Goal: Task Accomplishment & Management: Manage account settings

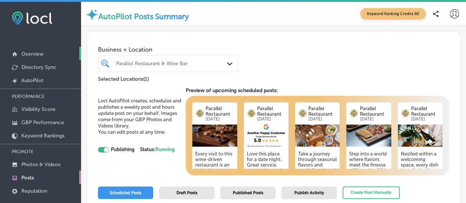
click at [40, 56] on p "Overview" at bounding box center [32, 54] width 22 height 6
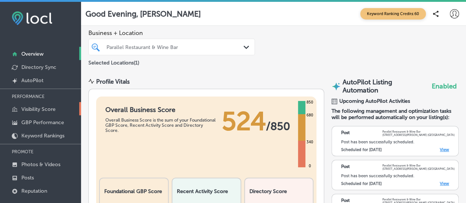
click at [43, 112] on p "Visibility Score" at bounding box center [38, 109] width 34 height 6
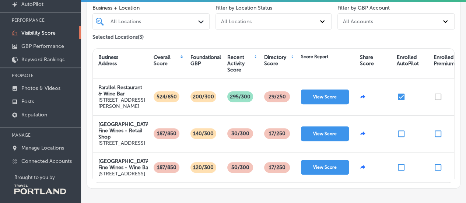
scroll to position [82, 0]
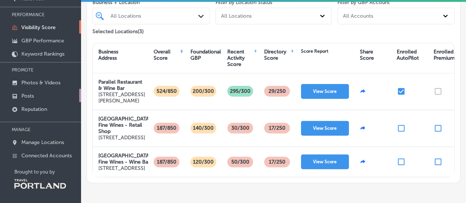
click at [29, 94] on p "Posts" at bounding box center [27, 96] width 13 height 6
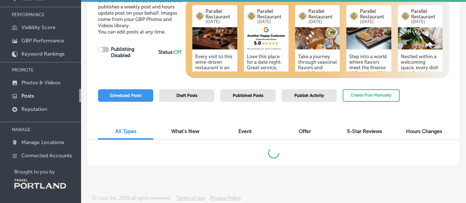
scroll to position [22, 0]
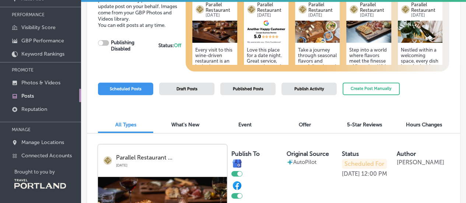
checkbox input "true"
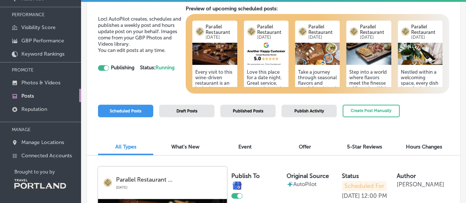
scroll to position [0, 0]
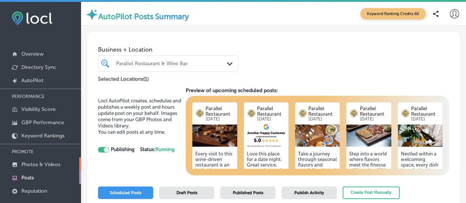
click at [34, 164] on p "Photos & Videos" at bounding box center [40, 164] width 39 height 6
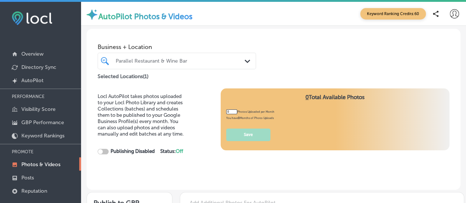
type input "5"
checkbox input "true"
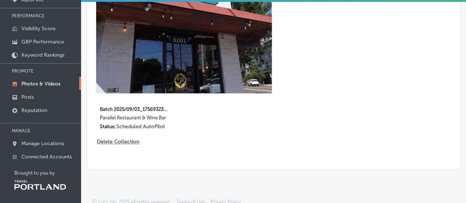
scroll to position [82, 0]
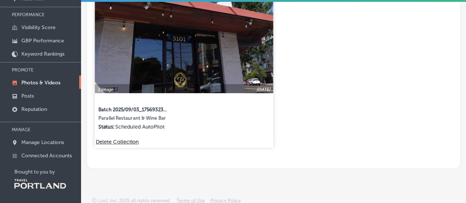
click at [124, 119] on label "Parallel Restaurant & Wine Bar" at bounding box center [133, 119] width 71 height 8
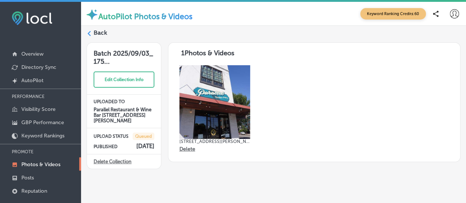
click at [98, 33] on label "Back" at bounding box center [101, 33] width 14 height 8
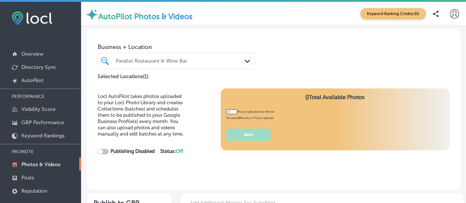
type input "5"
checkbox input "true"
type input "5"
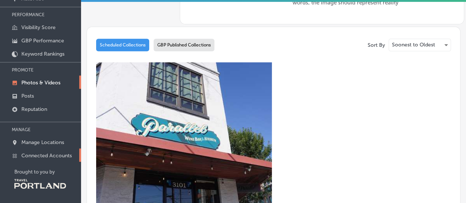
scroll to position [82, 0]
click at [25, 96] on p "Posts" at bounding box center [27, 96] width 13 height 6
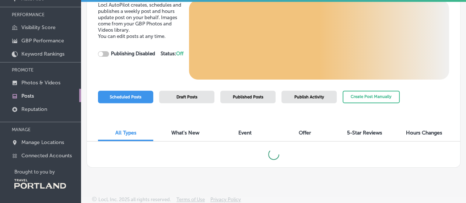
scroll to position [22, 0]
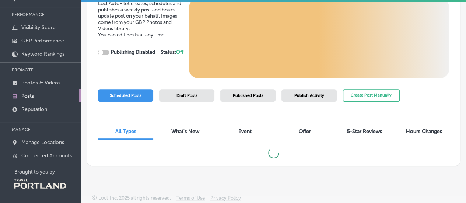
checkbox input "true"
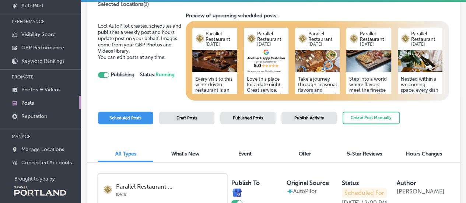
scroll to position [82, 0]
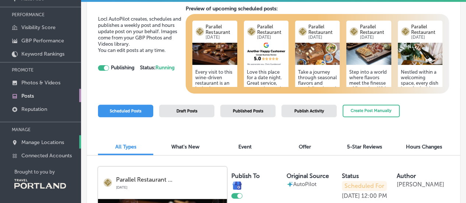
click at [41, 140] on p "Manage Locations" at bounding box center [42, 142] width 43 height 6
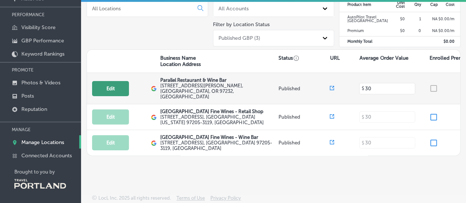
click at [104, 81] on button "Edit" at bounding box center [110, 88] width 37 height 15
select select "US"
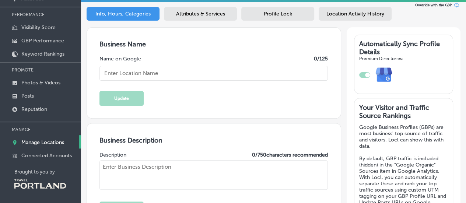
checkbox input "true"
type input "Parallel Restaurant & Wine Bar"
type textarea "Parallel Restaurant & Wine Bar offers a vibrant dining experience where inventi…"
type input "[EMAIL_ADDRESS][DOMAIN_NAME]"
type input "[URL][DOMAIN_NAME]"
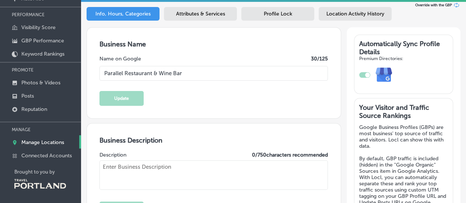
type input "[URL][DOMAIN_NAME]"
type input "[STREET_ADDRESS][PERSON_NAME]"
type input "[GEOGRAPHIC_DATA]"
type input "97232"
type input "US"
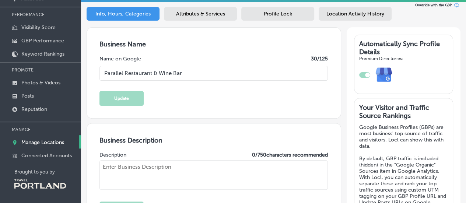
type input "[URL][DOMAIN_NAME]"
type textarea "Parallel Restaurant & Wine Bar offers a vibrant dining experience where inventi…"
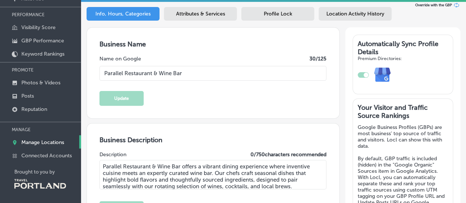
checkbox input "true"
type input "[PHONE_NUMBER]"
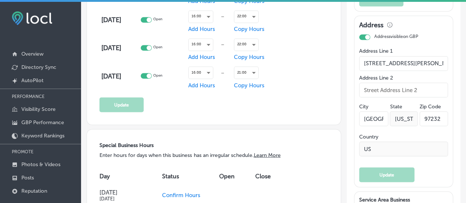
scroll to position [700, 0]
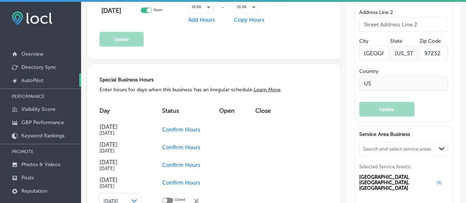
click at [38, 80] on p "AutoPilot" at bounding box center [32, 80] width 22 height 6
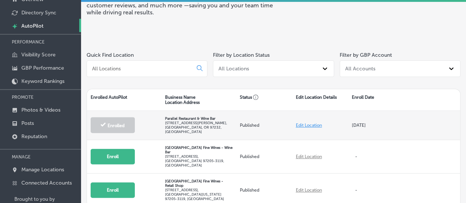
scroll to position [82, 0]
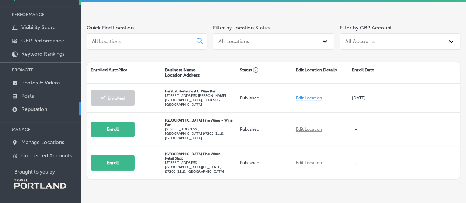
click at [26, 106] on p "Reputation" at bounding box center [34, 109] width 26 height 6
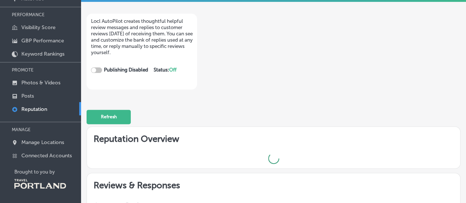
checkbox input "true"
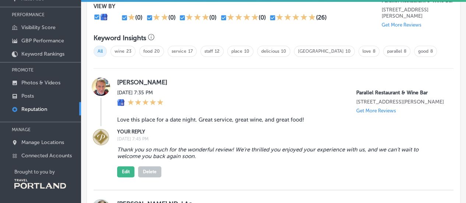
scroll to position [405, 0]
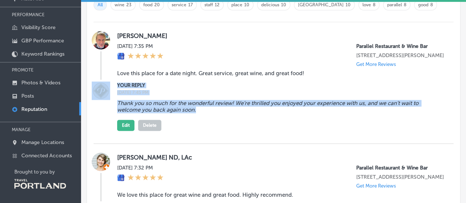
drag, startPoint x: 210, startPoint y: 115, endPoint x: 96, endPoint y: 110, distance: 113.9
click at [96, 110] on div "YOUR REPLY [DATE] 7:45 PM Thank you so much for the wonderful review! We’re thr…" at bounding box center [274, 105] width 360 height 49
click at [205, 113] on blockquote "Thank you so much for the wonderful review! We’re thrilled you enjoyed your exp…" at bounding box center [268, 106] width 303 height 13
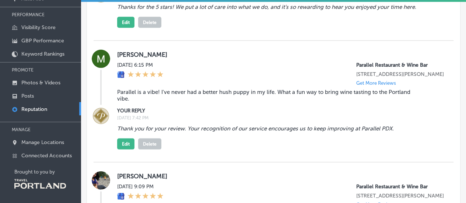
scroll to position [626, 0]
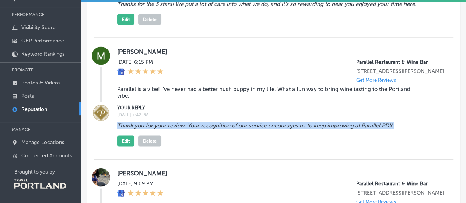
drag, startPoint x: 114, startPoint y: 135, endPoint x: 401, endPoint y: 134, distance: 287.3
click at [401, 134] on div "YOUR REPLY [DATE] 7:42 PM Thank you for your review. Your recognition of our se…" at bounding box center [274, 124] width 360 height 43
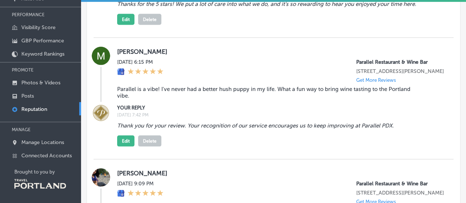
click at [246, 143] on div "Thank you for your review. Your recognition of our service encourages us to kee…" at bounding box center [280, 132] width 327 height 27
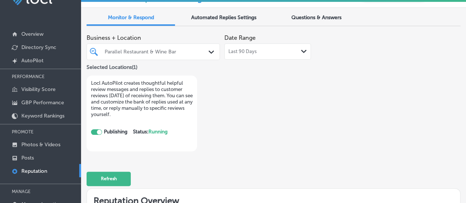
scroll to position [0, 0]
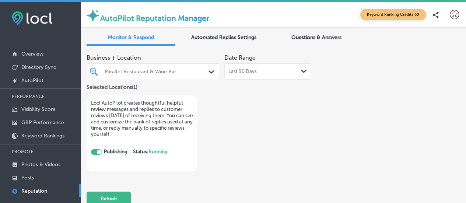
click at [242, 32] on div "Automated Replies Settings" at bounding box center [223, 38] width 88 height 15
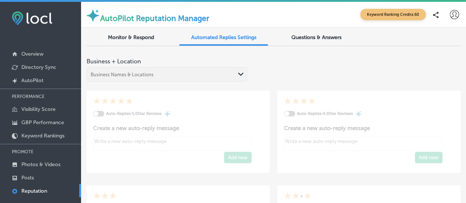
type textarea "x"
checkbox input "true"
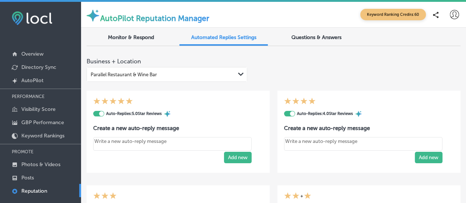
type textarea "x"
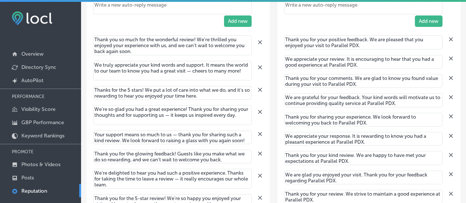
scroll to position [184, 0]
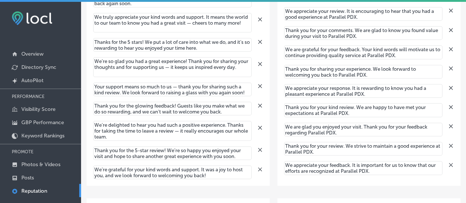
drag, startPoint x: 127, startPoint y: 135, endPoint x: 94, endPoint y: 120, distance: 36.6
click at [94, 120] on div "We’re delighted to hear you had such a positive experience. Thanks for taking t…" at bounding box center [178, 127] width 170 height 25
click at [269, 91] on div "Auto-Replies: 5.0 Star Reviews Create a new auto-reply message Add new Thank yo…" at bounding box center [274, 186] width 374 height 576
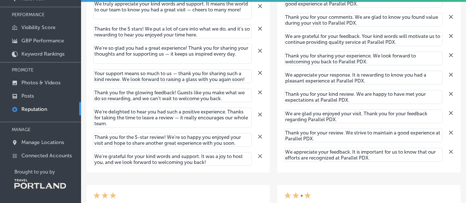
scroll to position [42, 0]
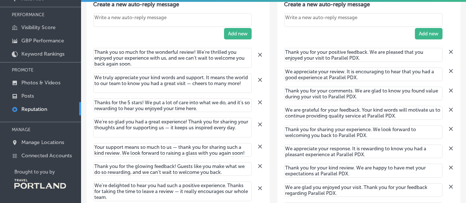
click at [356, 56] on textarea "Thank you for your positive feedback. We are pleased that you enjoyed your visi…" at bounding box center [363, 55] width 158 height 14
click at [355, 55] on textarea "Thank you for your positive feedback. We are pleased that you enjoyed your visi…" at bounding box center [363, 55] width 158 height 14
click at [376, 62] on div "We appreciate your review. It is encouraging to hear that you had a good experi…" at bounding box center [369, 71] width 170 height 19
click at [352, 55] on textarea "Thank you for your positive feedback. We are pleased that you enjoyed your visi…" at bounding box center [363, 55] width 158 height 14
click at [351, 55] on textarea "Thank you for your positive feedback. We are pleased that you enjoyed your visi…" at bounding box center [363, 55] width 158 height 14
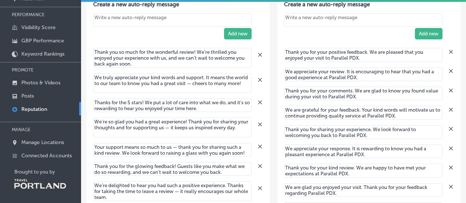
click at [351, 55] on textarea "Thank you for your positive feedback. We are pleased that you enjoyed your visi…" at bounding box center [363, 55] width 158 height 14
click at [356, 55] on textarea "Thank you for your positive feedback. We are pleased that you enjoyed your visi…" at bounding box center [363, 55] width 158 height 14
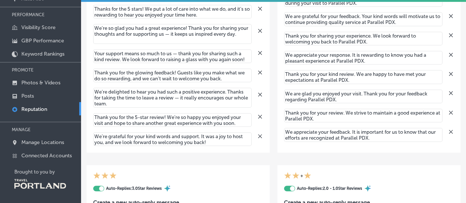
scroll to position [147, 0]
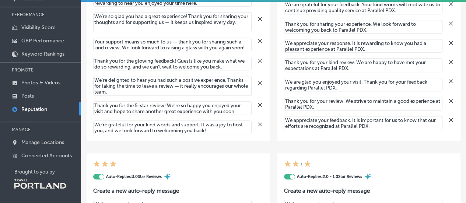
click at [353, 117] on textarea "We appreciate your feedback. It is important for us to know that our efforts ar…" at bounding box center [363, 123] width 158 height 14
click at [355, 121] on textarea "We appreciate your feedback. It is important for us to know that our efforts ar…" at bounding box center [363, 123] width 158 height 14
click at [406, 122] on textarea "We appreciate your feedback. It is important for us to know that our efforts ar…" at bounding box center [363, 123] width 158 height 14
click at [389, 125] on textarea "We appreciate your feedback. It is important for us to know that our efforts ar…" at bounding box center [363, 123] width 158 height 14
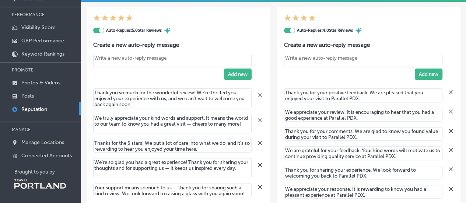
scroll to position [0, 0]
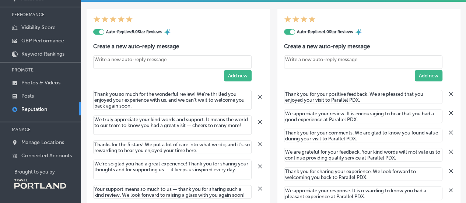
drag, startPoint x: 357, startPoint y: 97, endPoint x: 351, endPoint y: 96, distance: 5.9
click at [351, 96] on textarea "Thank you for your positive feedback. We are pleased that you enjoyed your visi…" at bounding box center [363, 97] width 158 height 14
click at [352, 108] on div "We appreciate your review. It is encouraging to hear that you had a good experi…" at bounding box center [369, 113] width 170 height 19
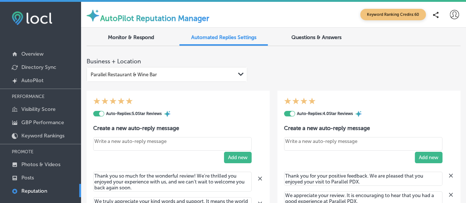
click at [130, 36] on span "Monitor & Respond" at bounding box center [131, 37] width 46 height 6
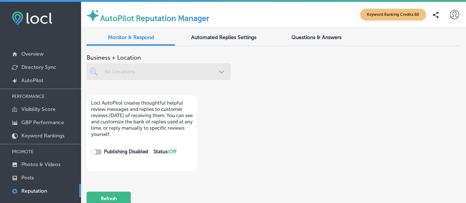
checkbox input "true"
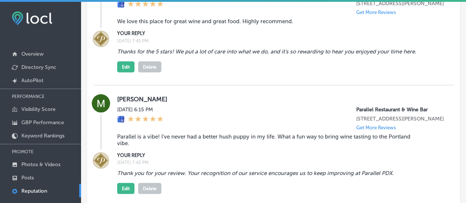
scroll to position [700, 0]
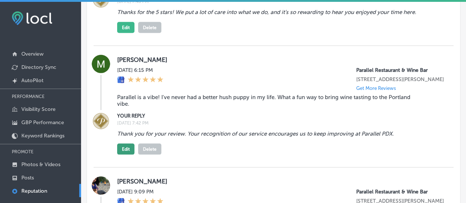
click at [129, 154] on button "Edit" at bounding box center [125, 148] width 17 height 11
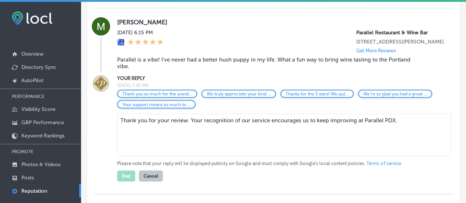
scroll to position [810, 0]
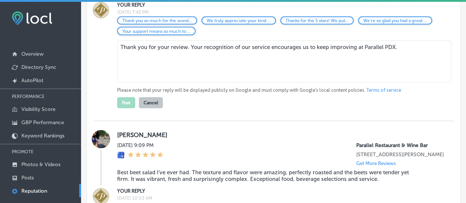
drag, startPoint x: 409, startPoint y: 62, endPoint x: 160, endPoint y: 59, distance: 249.0
click at [97, 54] on div "YOUR REPLY [DATE] 7:42 PM Thank you so much for the wond... We truly appreciate…" at bounding box center [274, 55] width 360 height 108
paste textarea "We’re delighted to hear you had such a positive experience. Thanks for taking t…"
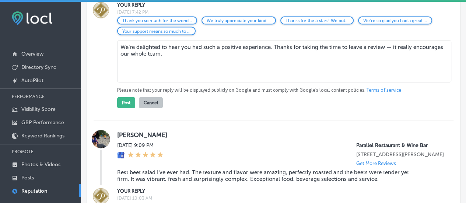
click at [201, 79] on textarea "We’re delighted to hear you had such a positive experience. Thanks for taking t…" at bounding box center [284, 62] width 334 height 42
type textarea "We’re delighted to hear you had such a positive experience. Thanks for taking t…"
click at [129, 108] on button "Post" at bounding box center [126, 102] width 18 height 11
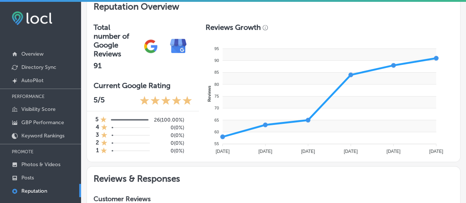
scroll to position [221, 0]
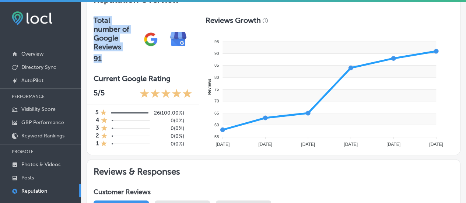
drag, startPoint x: 101, startPoint y: 56, endPoint x: 94, endPoint y: 16, distance: 41.2
click at [94, 16] on div "Total number of Google Reviews 91" at bounding box center [115, 39] width 43 height 47
click at [100, 21] on h3 "Total number of Google Reviews" at bounding box center [115, 33] width 43 height 35
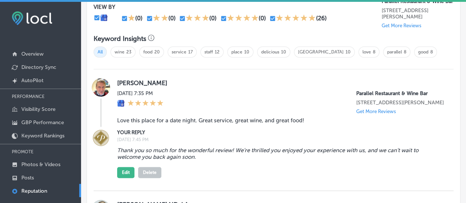
scroll to position [442, 0]
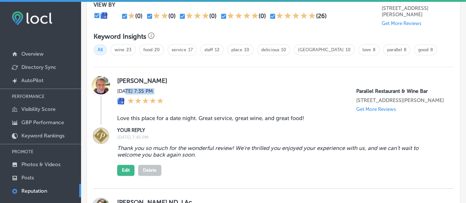
drag, startPoint x: 125, startPoint y: 90, endPoint x: 188, endPoint y: 97, distance: 63.0
click at [188, 97] on div "[DATE] 7:35 PM Parallel Restaurant & Wine Bar [STREET_ADDRESS][PERSON_NAME] Get…" at bounding box center [280, 100] width 327 height 24
click at [232, 81] on label "[PERSON_NAME]" at bounding box center [280, 80] width 327 height 7
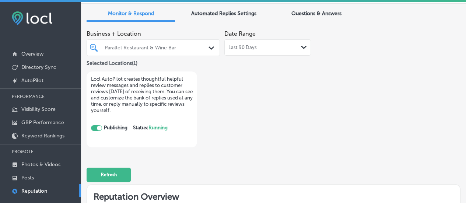
scroll to position [0, 0]
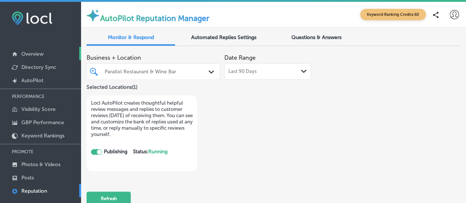
click at [27, 53] on p "Overview" at bounding box center [32, 54] width 22 height 6
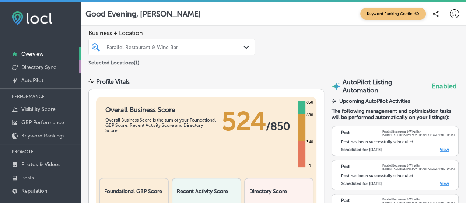
click at [45, 63] on link "Directory Sync" at bounding box center [40, 66] width 81 height 13
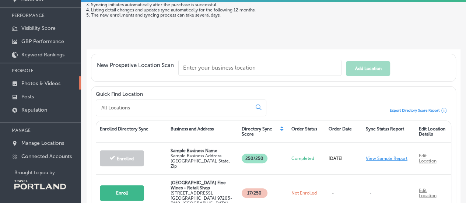
scroll to position [82, 0]
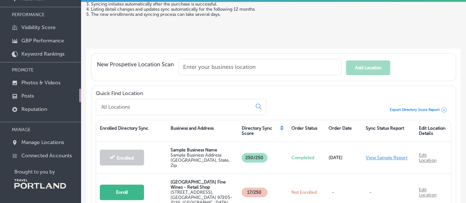
click at [32, 95] on p "Posts" at bounding box center [27, 96] width 13 height 6
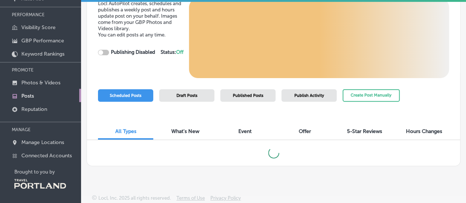
scroll to position [22, 0]
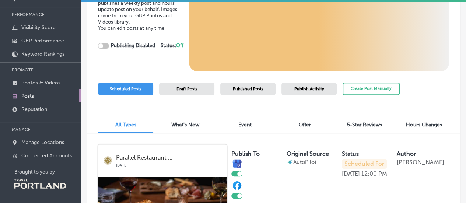
click at [368, 120] on div "5-Star Reviews" at bounding box center [364, 125] width 55 height 15
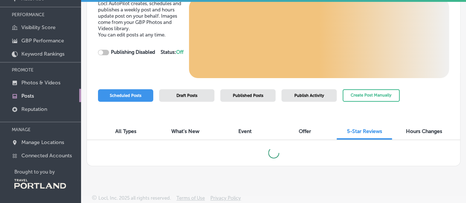
checkbox input "true"
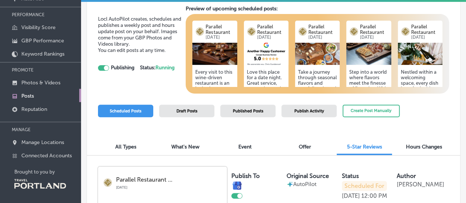
click at [179, 146] on span "What's New" at bounding box center [185, 147] width 28 height 6
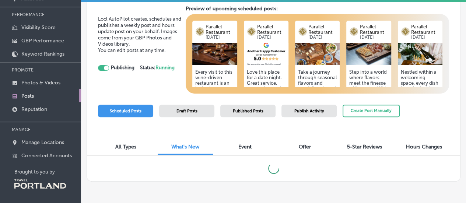
click at [121, 145] on span "All Types" at bounding box center [125, 147] width 21 height 6
